Goal: Find specific page/section: Find specific page/section

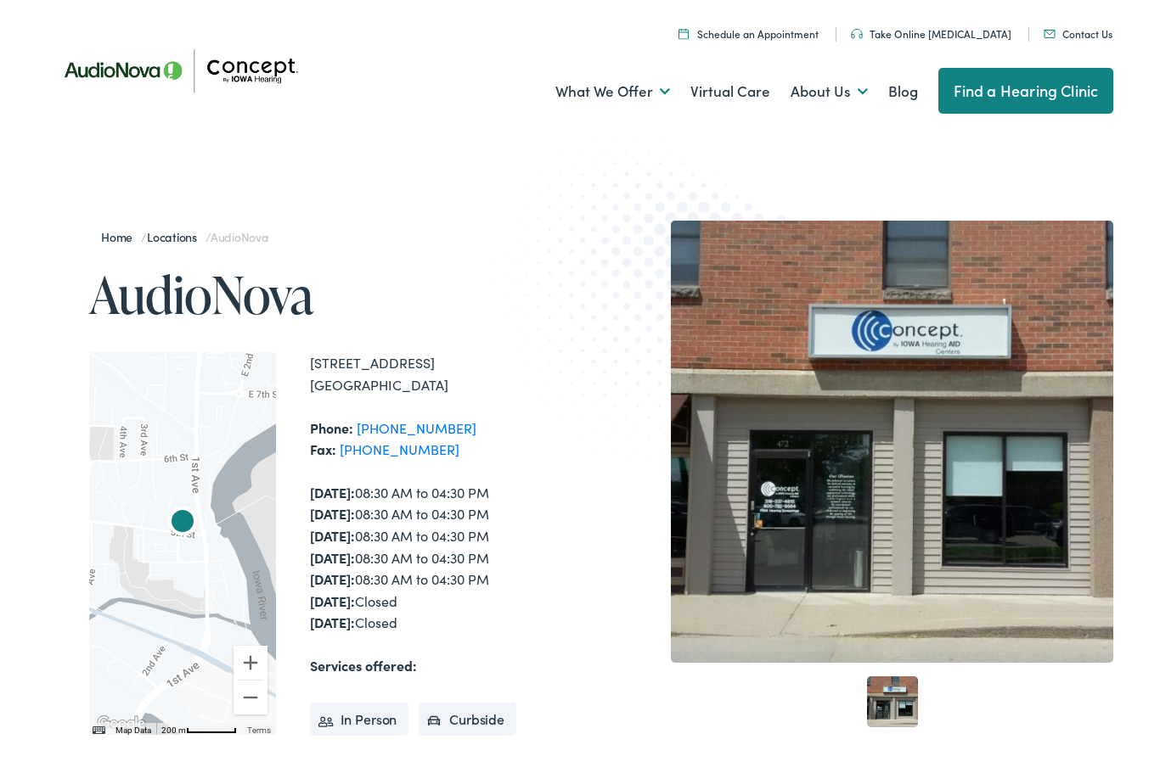
click at [453, 218] on div "Home / Locations / AudioNova AudioNova To navigate the map with touch gestures …" at bounding box center [580, 559] width 1160 height 847
click at [0, 0] on link "Meet the Team" at bounding box center [0, 0] width 0 height 0
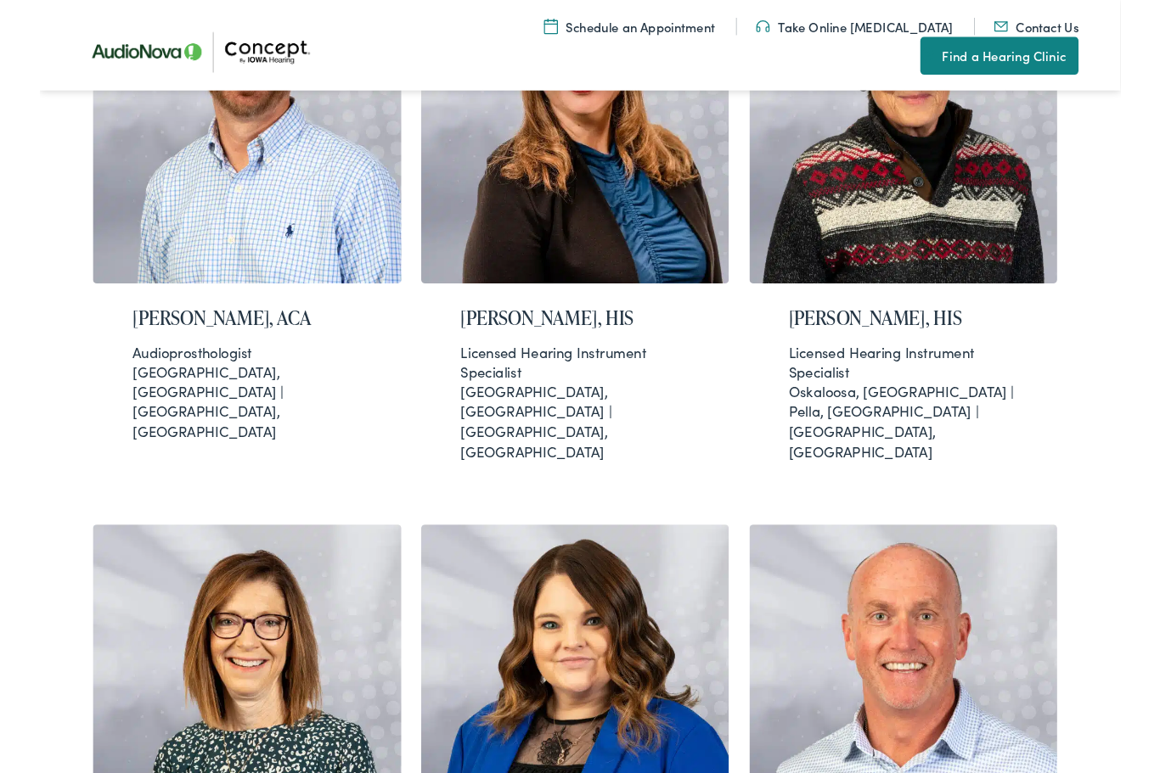
scroll to position [1292, 0]
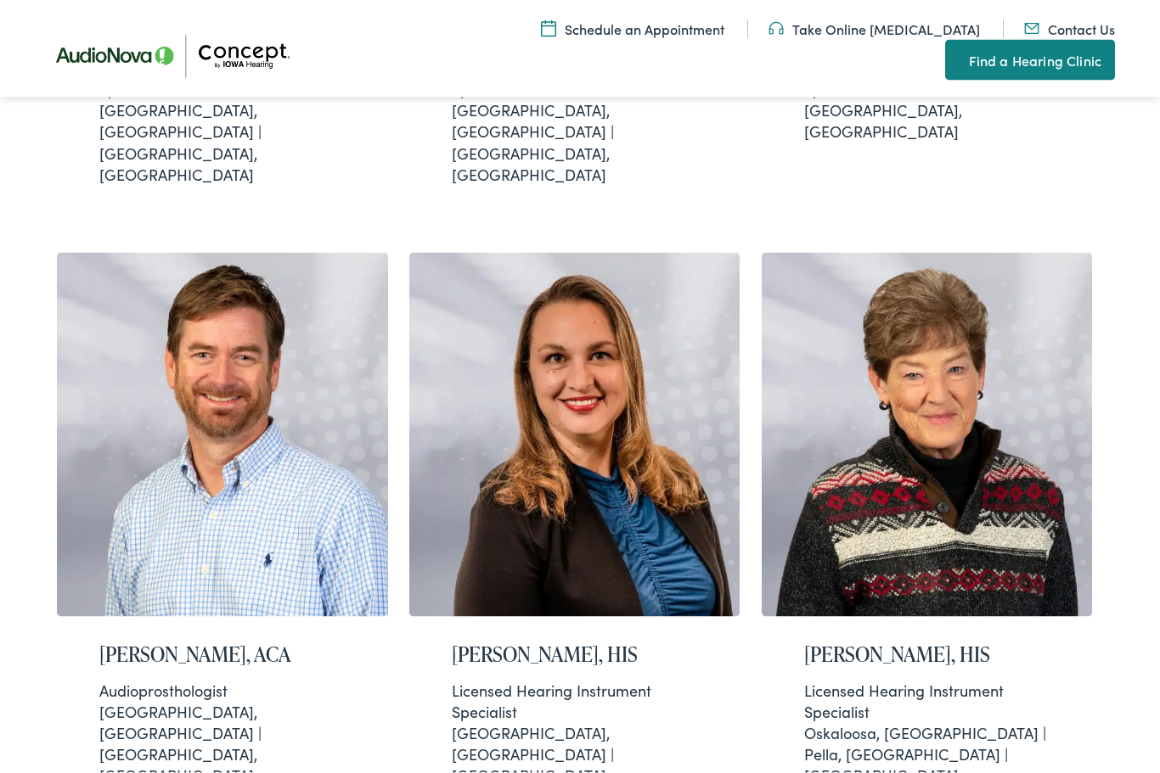
click at [254, 418] on img at bounding box center [222, 435] width 331 height 364
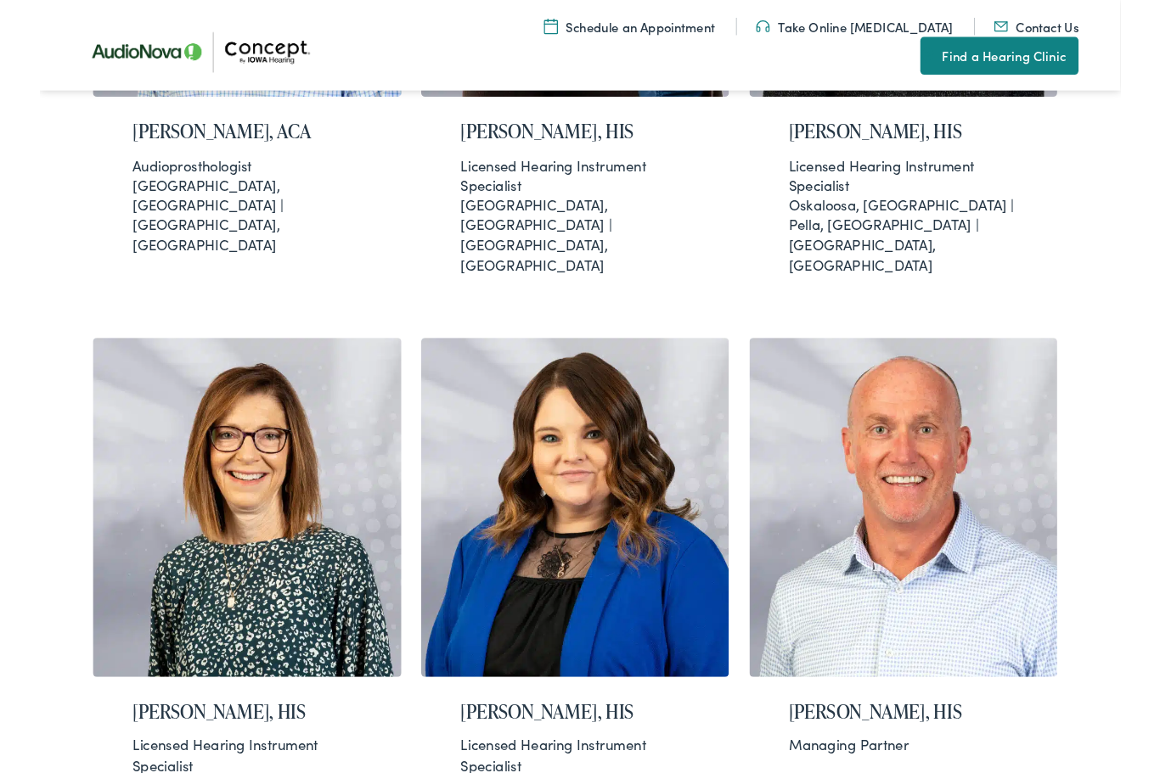
scroll to position [1475, 0]
